Goal: Task Accomplishment & Management: Use online tool/utility

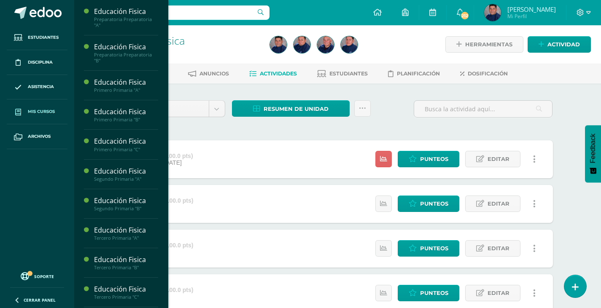
click at [46, 111] on span "Mis cursos" at bounding box center [41, 111] width 27 height 7
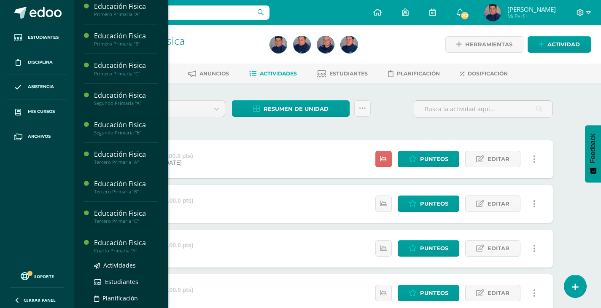
scroll to position [84, 0]
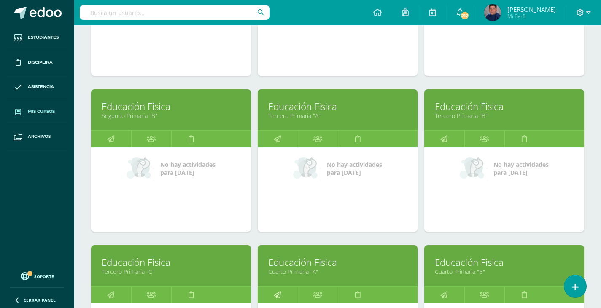
scroll to position [549, 0]
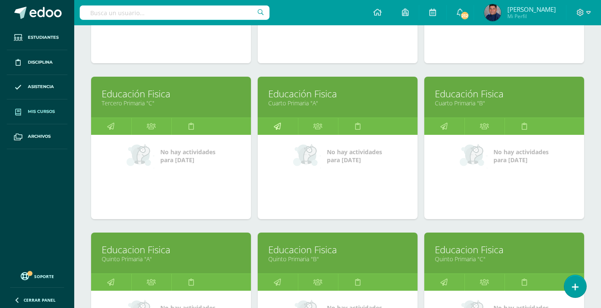
click at [279, 125] on icon at bounding box center [277, 126] width 7 height 16
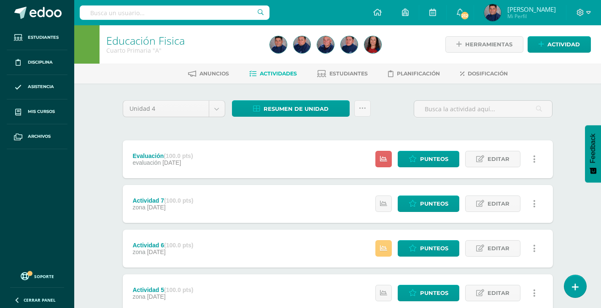
scroll to position [84, 0]
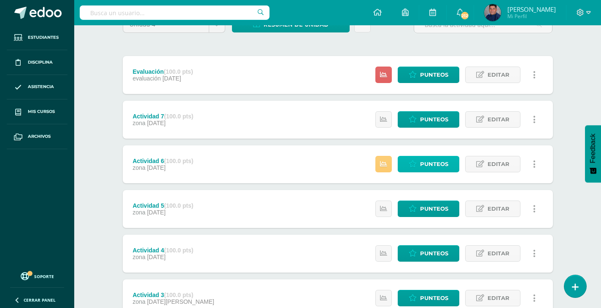
click at [423, 159] on span "Punteos" at bounding box center [434, 165] width 28 height 16
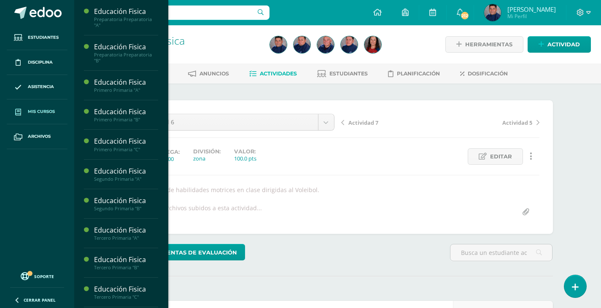
click at [38, 107] on link "Mis cursos" at bounding box center [37, 112] width 61 height 25
